Goal: Transaction & Acquisition: Purchase product/service

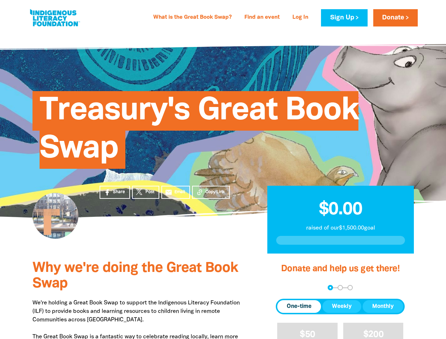
click at [223, 170] on div "Treasury's Great Book Swap" at bounding box center [223, 125] width 403 height 144
click at [286, 288] on div "arrow_back Back Step 1 Step 2 Step 3" at bounding box center [340, 287] width 129 height 5
click at [330, 288] on div "Navigate to step 1 of 3 to enter your donation amount" at bounding box center [331, 288] width 2 height 2
click at [299, 307] on span "One-time" at bounding box center [299, 307] width 25 height 8
click at [342, 307] on span "Weekly" at bounding box center [342, 307] width 20 height 8
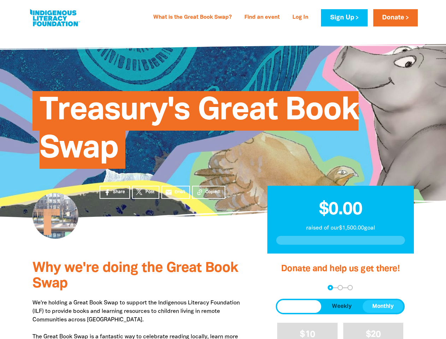
click at [383, 307] on span "Monthly" at bounding box center [384, 307] width 22 height 8
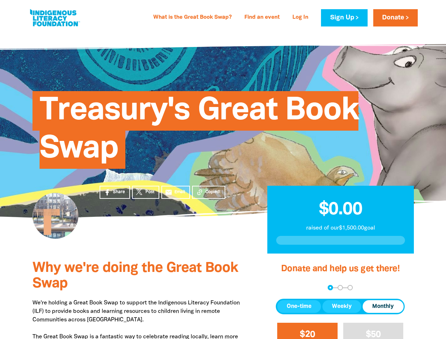
click at [308, 331] on span "$20" at bounding box center [307, 335] width 15 height 8
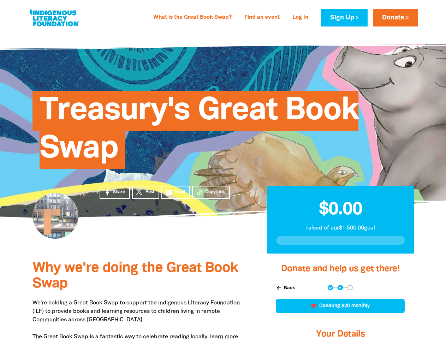
scroll to position [141, 0]
